Goal: Task Accomplishment & Management: Use online tool/utility

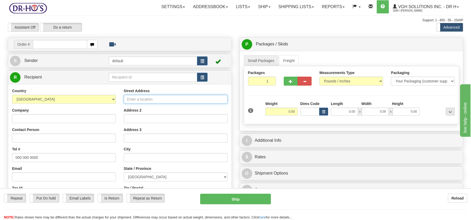
click at [129, 97] on input "Street Address" at bounding box center [176, 99] width 104 height 9
paste input "[STREET_ADDRESS][PERSON_NAME]"
type input "[STREET_ADDRESS][PERSON_NAME]"
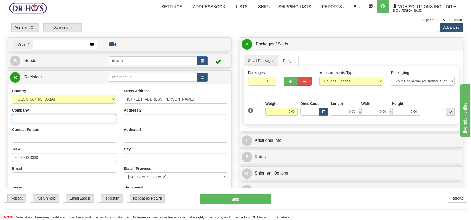
click at [20, 118] on input "Company" at bounding box center [64, 118] width 104 height 9
paste input "Ourayvanh Inthavongky"
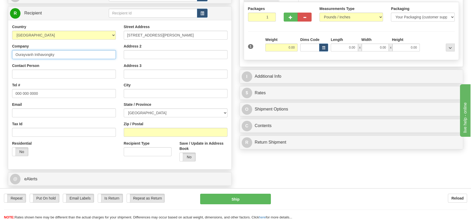
scroll to position [65, 0]
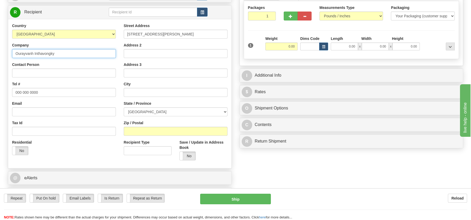
type input "Ourayvanh Inthavongky"
drag, startPoint x: 15, startPoint y: 92, endPoint x: 44, endPoint y: 92, distance: 29.7
click at [45, 92] on input "000 000 0000" at bounding box center [64, 92] width 104 height 9
paste input "4387259664"
type input "4387259664"
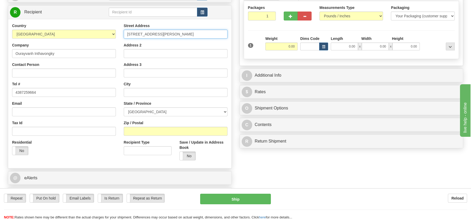
scroll to position [0, 1]
drag, startPoint x: 167, startPoint y: 32, endPoint x: 227, endPoint y: 34, distance: 60.0
click at [227, 34] on input "[STREET_ADDRESS][PERSON_NAME]" at bounding box center [176, 34] width 104 height 9
click at [145, 90] on input "text" at bounding box center [176, 92] width 104 height 9
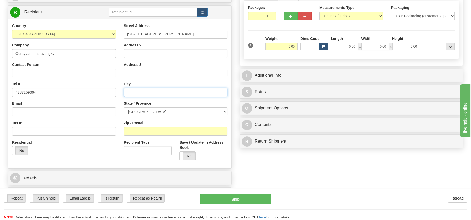
paste input "[GEOGRAPHIC_DATA]"
drag, startPoint x: 172, startPoint y: 90, endPoint x: 188, endPoint y: 92, distance: 16.5
click at [188, 92] on input "[GEOGRAPHIC_DATA]" at bounding box center [176, 92] width 104 height 9
type input "[GEOGRAPHIC_DATA]"
click at [151, 129] on input "Zip / Postal" at bounding box center [176, 131] width 104 height 9
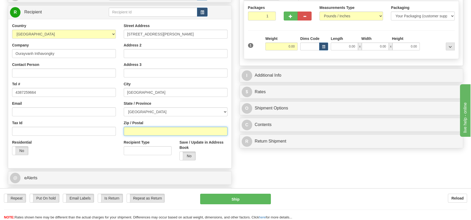
paste input "H4L3V1"
type input "H4L3V1"
drag, startPoint x: 224, startPoint y: 112, endPoint x: 207, endPoint y: 111, distance: 17.4
click at [224, 112] on select "[GEOGRAPHIC_DATA] [GEOGRAPHIC_DATA] [GEOGRAPHIC_DATA] [GEOGRAPHIC_DATA] [GEOGRA…" at bounding box center [176, 111] width 104 height 9
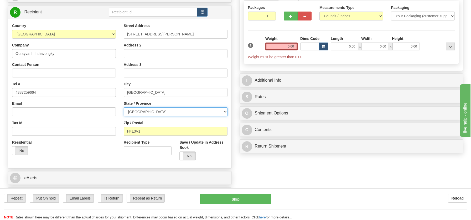
select select "QC"
click at [124, 107] on select "[GEOGRAPHIC_DATA] [GEOGRAPHIC_DATA] [GEOGRAPHIC_DATA] [GEOGRAPHIC_DATA] [GEOGRA…" at bounding box center [176, 111] width 104 height 9
drag, startPoint x: 157, startPoint y: 92, endPoint x: 195, endPoint y: 91, distance: 37.9
click at [195, 91] on input "[GEOGRAPHIC_DATA]" at bounding box center [176, 92] width 104 height 9
type input "SAINT-LAURENT"
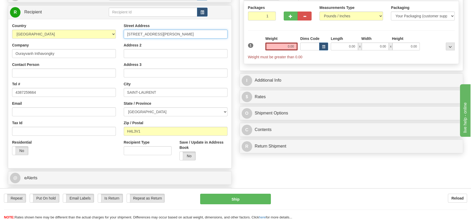
scroll to position [0, 1]
drag, startPoint x: 167, startPoint y: 33, endPoint x: 225, endPoint y: 30, distance: 58.7
click at [225, 30] on input "[STREET_ADDRESS][PERSON_NAME]" at bounding box center [176, 34] width 104 height 9
type input "[GEOGRAPHIC_DATA][PERSON_NAME]"
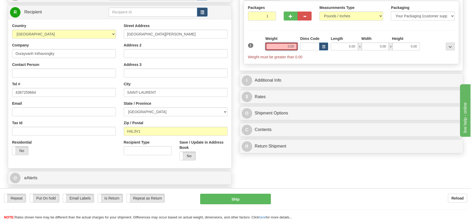
drag, startPoint x: 281, startPoint y: 48, endPoint x: 302, endPoint y: 48, distance: 20.2
click at [302, 48] on div "1 Weight 0.00 Dims Code 0.00" at bounding box center [352, 48] width 210 height 24
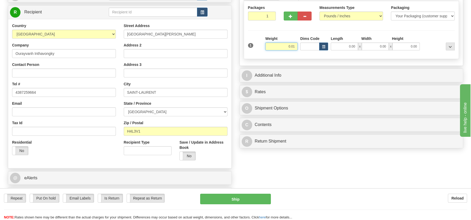
type input "0.01"
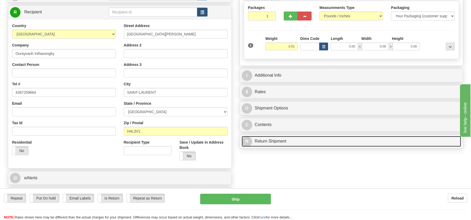
click at [265, 140] on div "P Packages / Skids 1 Packages - Weight: 0.00 Lbs 1 Skids - Weight: NaN Lbs Ship…" at bounding box center [352, 61] width 232 height 179
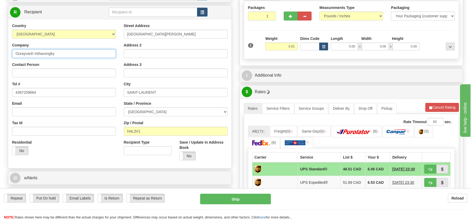
drag, startPoint x: 16, startPoint y: 54, endPoint x: 59, endPoint y: 52, distance: 43.2
click at [59, 52] on input "Ourayvanh Inthavongky" at bounding box center [64, 53] width 104 height 9
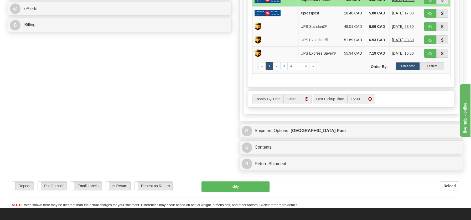
scroll to position [259, 0]
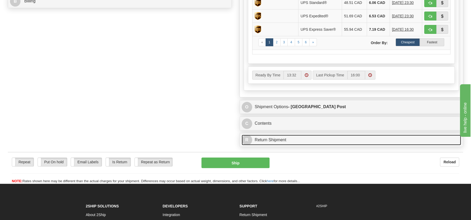
click at [265, 138] on link "R Return Shipment" at bounding box center [352, 140] width 220 height 11
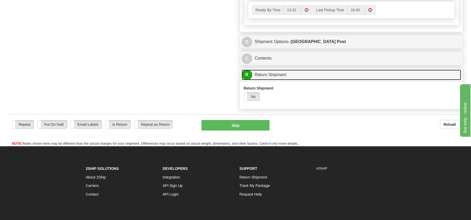
scroll to position [326, 0]
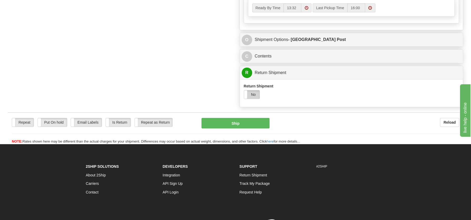
click at [255, 93] on label "No" at bounding box center [252, 94] width 16 height 8
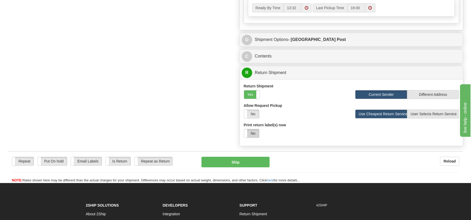
click at [254, 134] on label "No" at bounding box center [251, 133] width 15 height 8
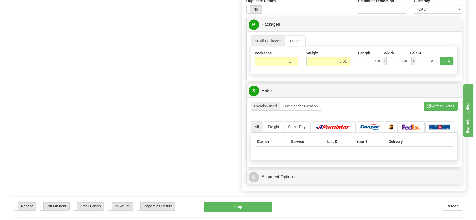
scroll to position [458, 0]
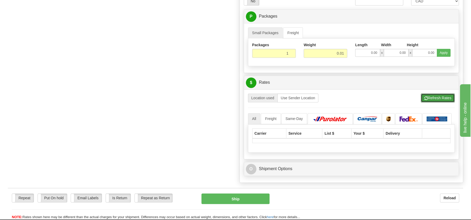
click at [443, 96] on button "Refresh Rates" at bounding box center [438, 98] width 34 height 9
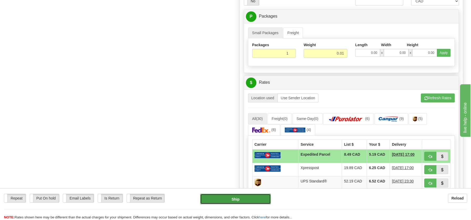
click at [237, 197] on button "Ship" at bounding box center [235, 199] width 71 height 11
type input "DOM.EP"
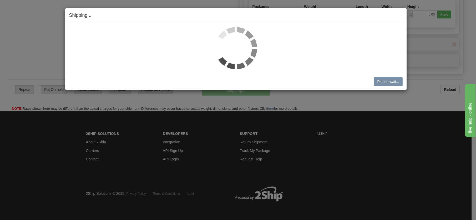
scroll to position [267, 0]
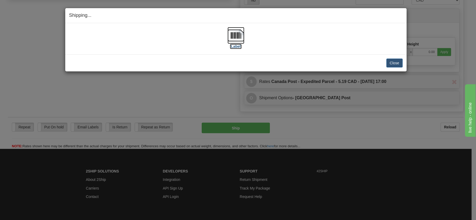
click at [235, 33] on img at bounding box center [235, 35] width 17 height 17
click at [398, 63] on button "Close" at bounding box center [394, 63] width 16 height 9
